Goal: Information Seeking & Learning: Learn about a topic

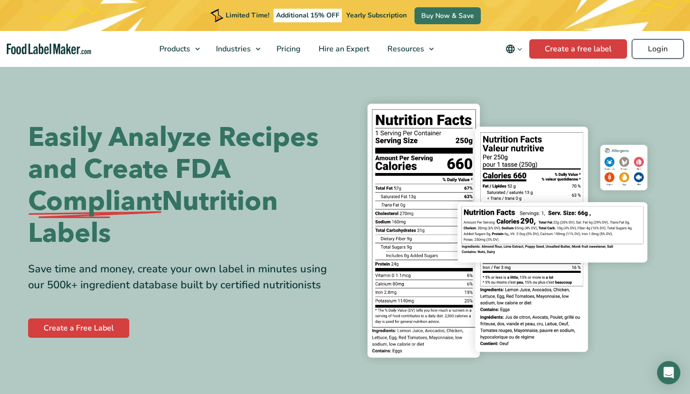
click at [658, 48] on link "Login" at bounding box center [658, 48] width 52 height 19
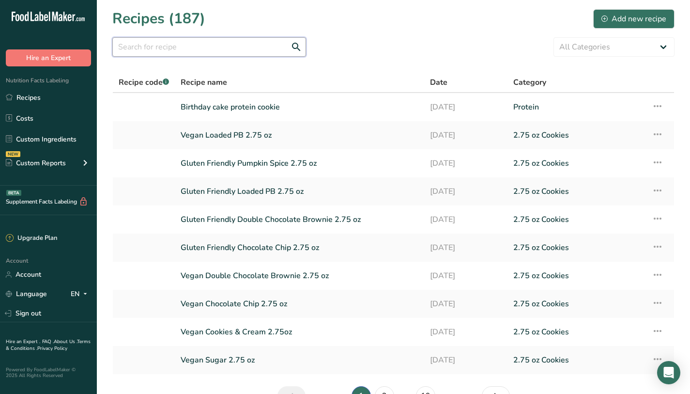
click at [229, 44] on input "text" at bounding box center [209, 46] width 194 height 19
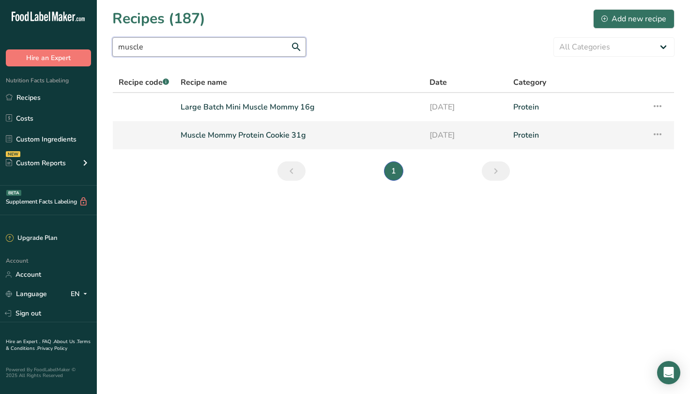
type input "muscle"
click at [269, 134] on link "Muscle Mommy Protein Cookie 31g" at bounding box center [299, 135] width 237 height 20
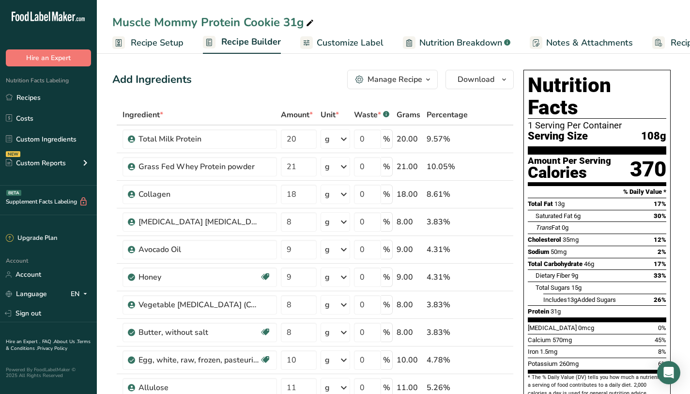
click at [474, 48] on span "Nutrition Breakdown" at bounding box center [460, 42] width 83 height 13
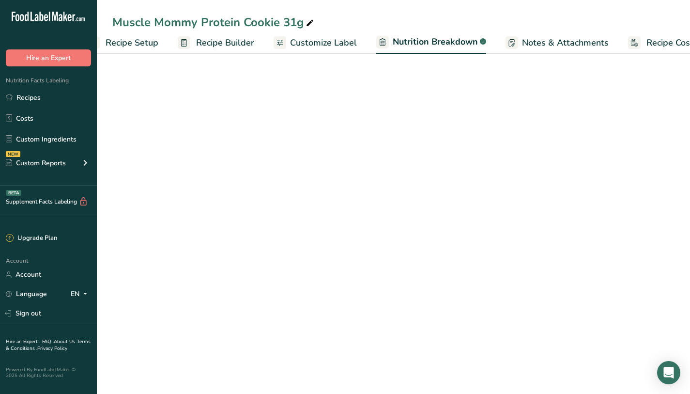
select select "Calories"
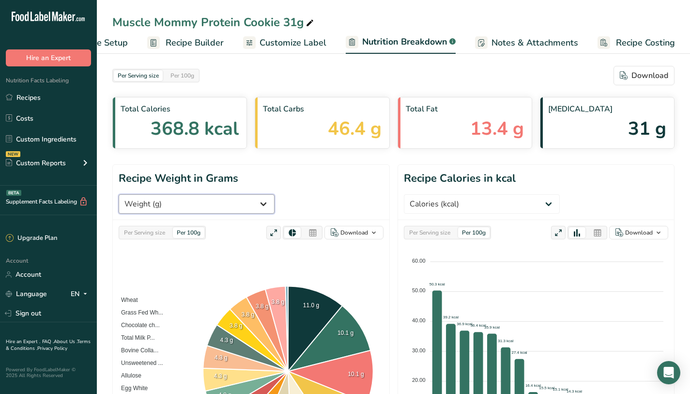
click at [275, 194] on select "Weight (g) Calories (kcal) Energy KJ (kj) Total Fat (g) Saturated Fat (g) Trans…" at bounding box center [197, 203] width 156 height 19
select select "Caffeine"
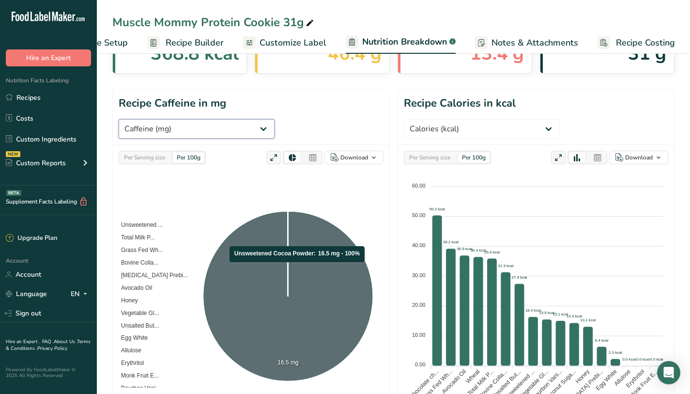
scroll to position [69, 0]
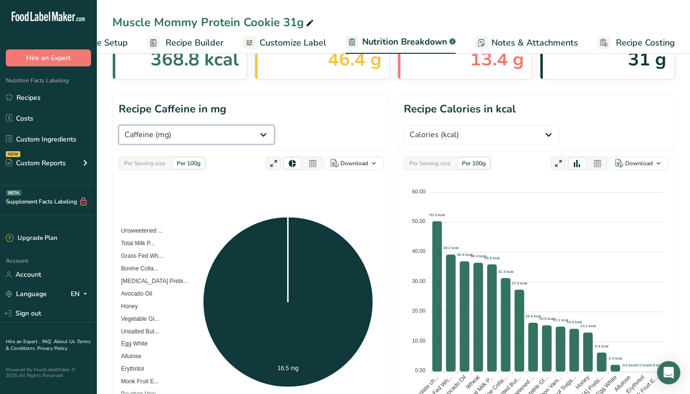
click at [275, 125] on select "Weight (g) Calories (kcal) Energy KJ (kj) Total Fat (g) Saturated Fat (g) Trans…" at bounding box center [197, 134] width 156 height 19
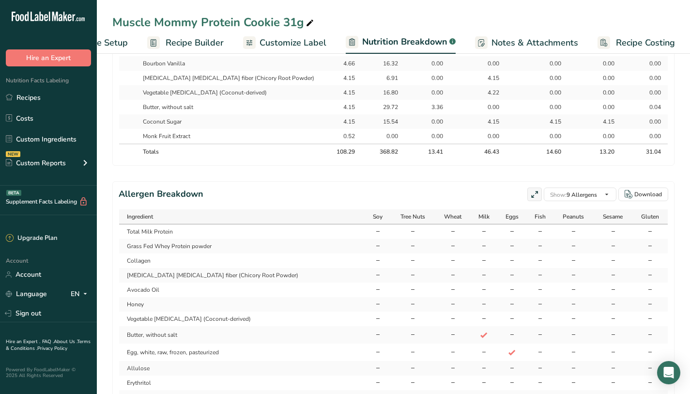
scroll to position [513, 0]
